Goal: Transaction & Acquisition: Subscribe to service/newsletter

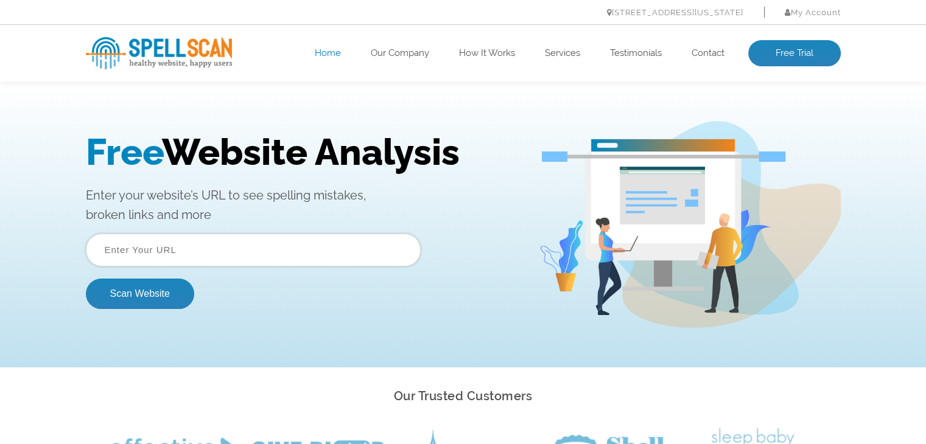
click at [300, 251] on input "text" at bounding box center [253, 250] width 335 height 33
paste input "https://www.edtechtulna.org/"
type input "https://www.edtechtulna.org/"
click at [86, 279] on button "Scan Website" at bounding box center [140, 294] width 108 height 30
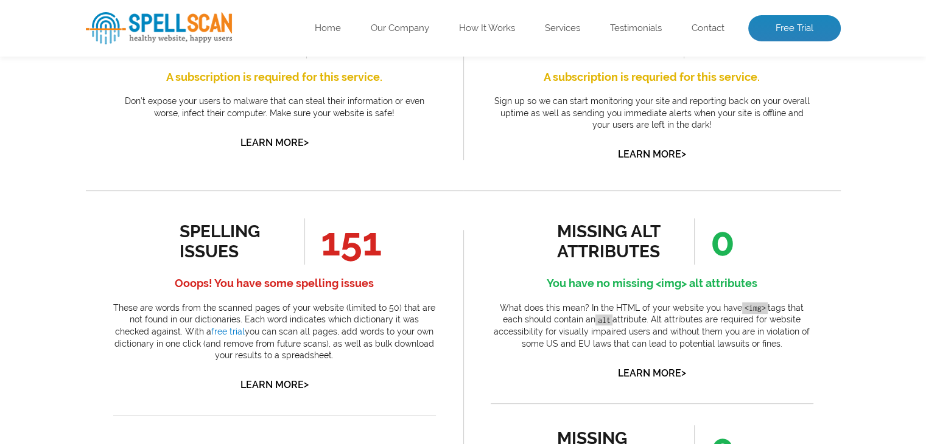
scroll to position [518, 0]
click at [292, 386] on link "Learn More >" at bounding box center [274, 385] width 68 height 12
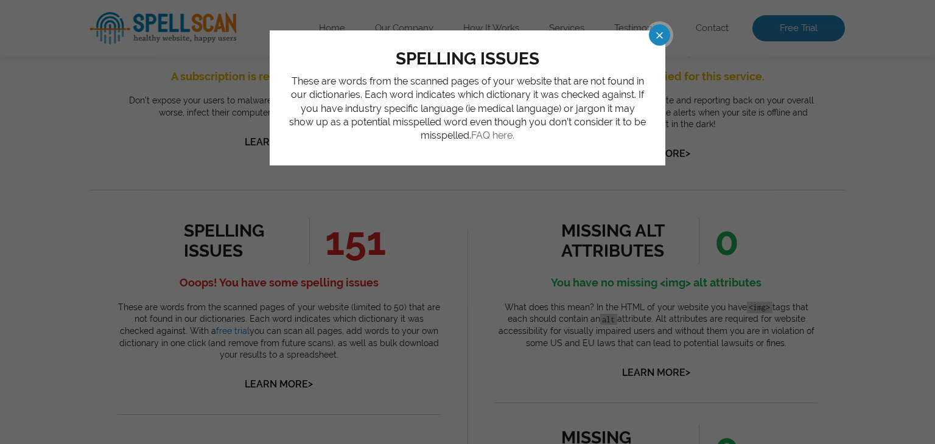
click at [496, 137] on link "FAQ here." at bounding box center [492, 136] width 43 height 12
click at [651, 33] on span at bounding box center [648, 34] width 21 height 21
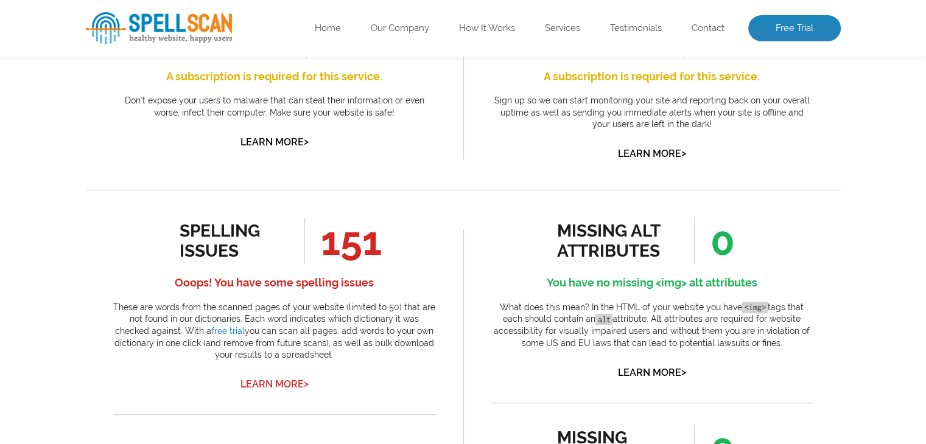
click at [278, 388] on link "Learn More >" at bounding box center [274, 385] width 68 height 12
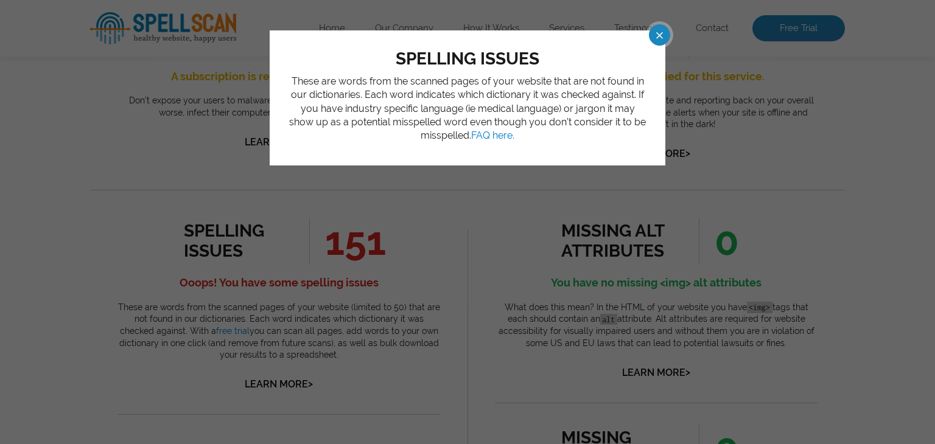
click at [658, 36] on span at bounding box center [648, 34] width 21 height 21
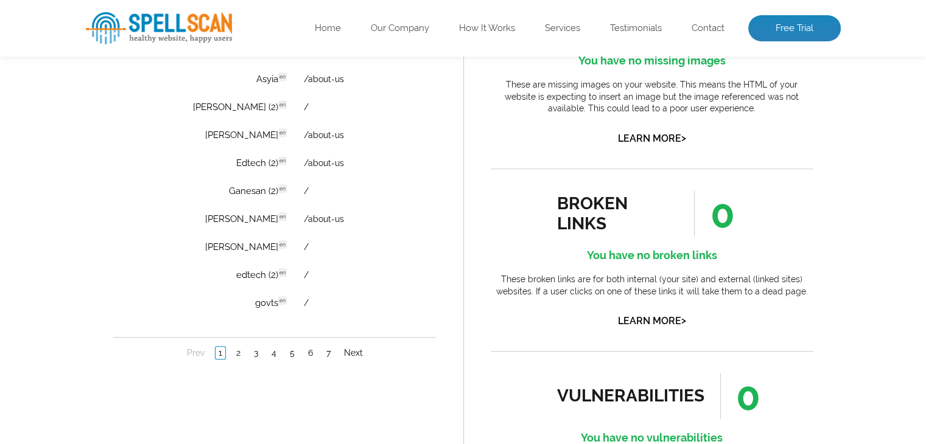
scroll to position [948, 0]
click at [235, 351] on link "2" at bounding box center [238, 352] width 10 height 12
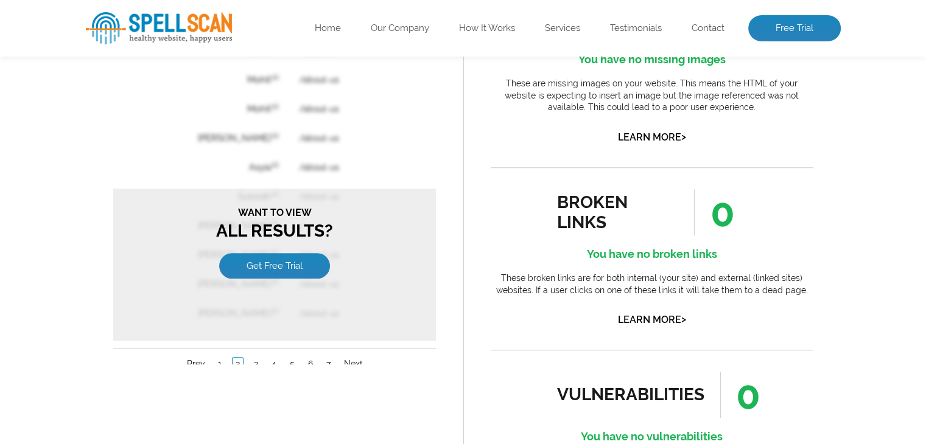
scroll to position [0, 0]
click at [280, 258] on link "Get Free Trial" at bounding box center [274, 266] width 111 height 26
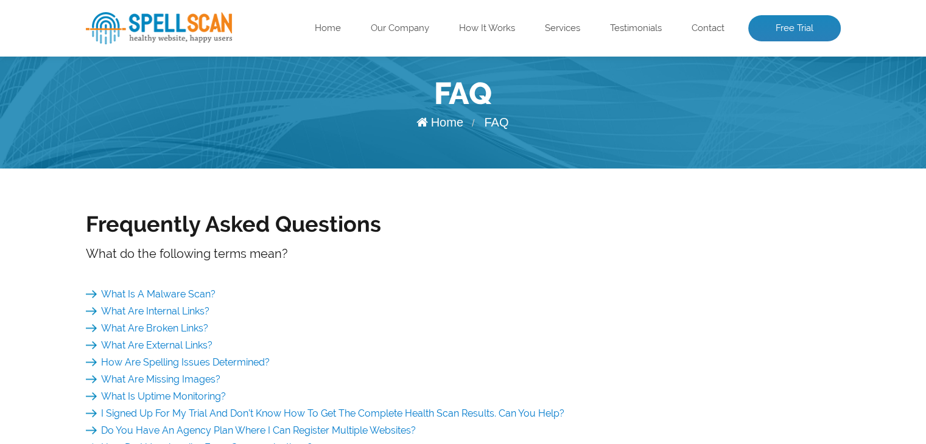
scroll to position [52, 0]
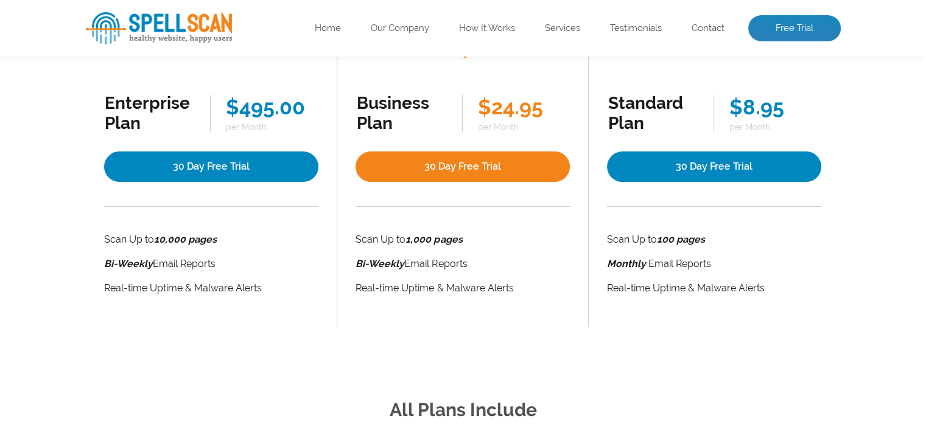
scroll to position [341, 0]
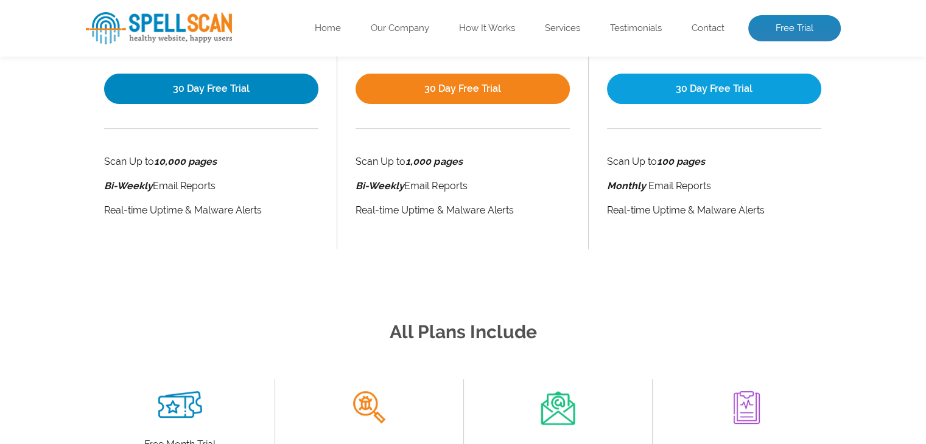
click at [736, 92] on link "30 Day Free Trial" at bounding box center [714, 89] width 214 height 30
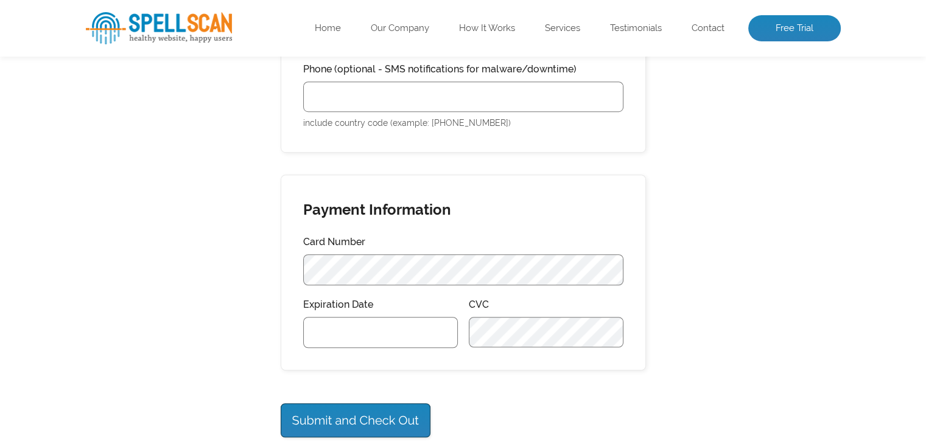
scroll to position [748, 0]
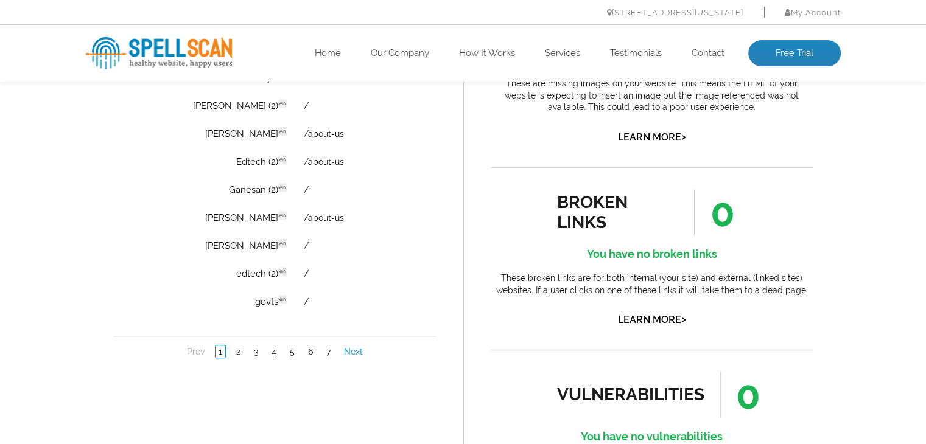
click at [352, 348] on link "Next" at bounding box center [352, 352] width 25 height 12
